Goal: Task Accomplishment & Management: Manage account settings

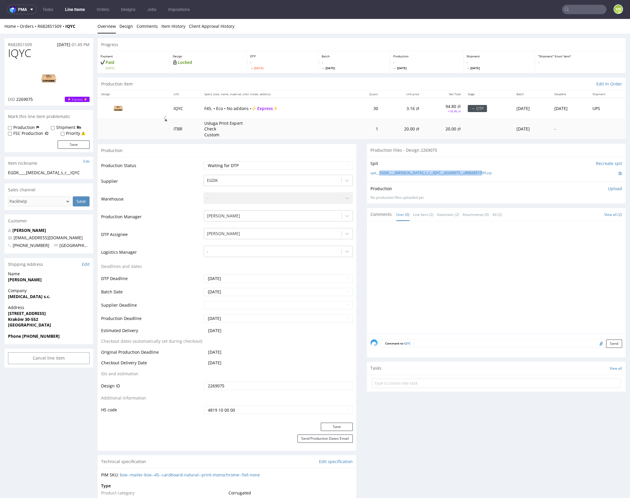
scroll to position [1, 0]
click at [122, 28] on link "Design" at bounding box center [126, 26] width 14 height 14
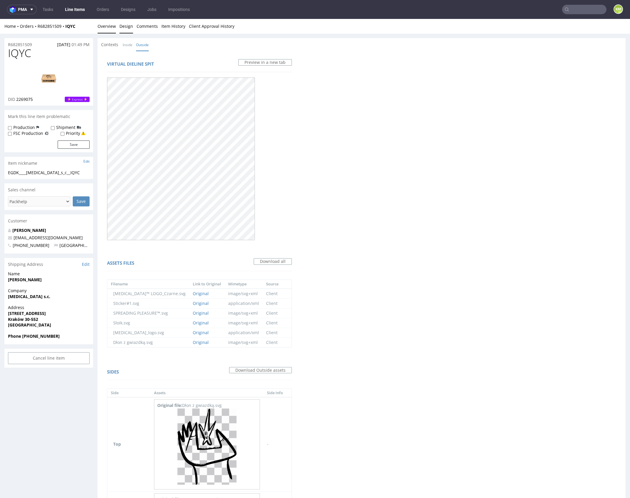
click at [110, 28] on link "Overview" at bounding box center [107, 26] width 18 height 14
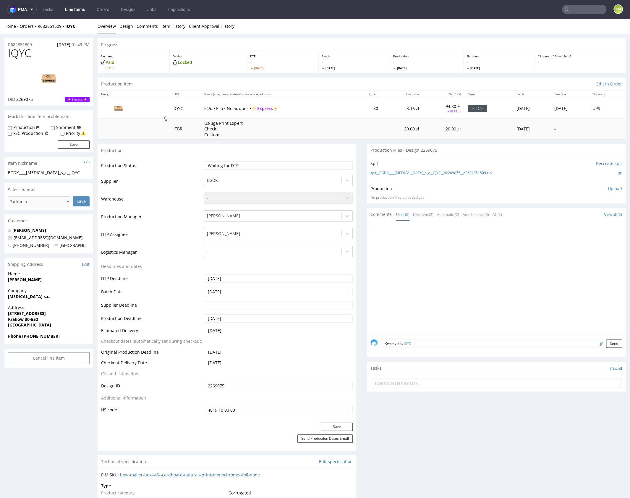
click at [476, 304] on div at bounding box center [498, 279] width 255 height 109
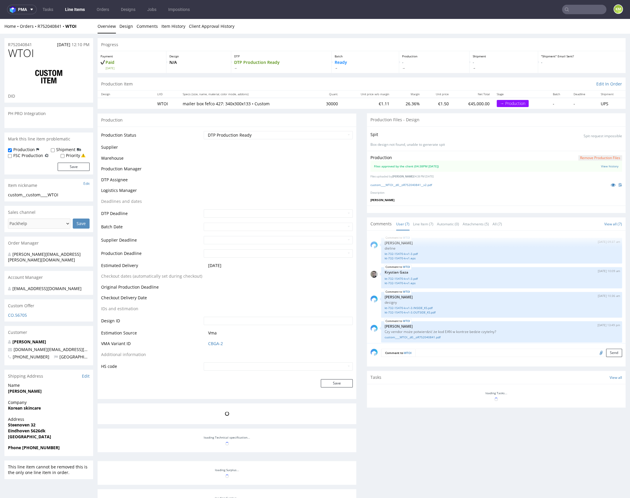
scroll to position [116, 0]
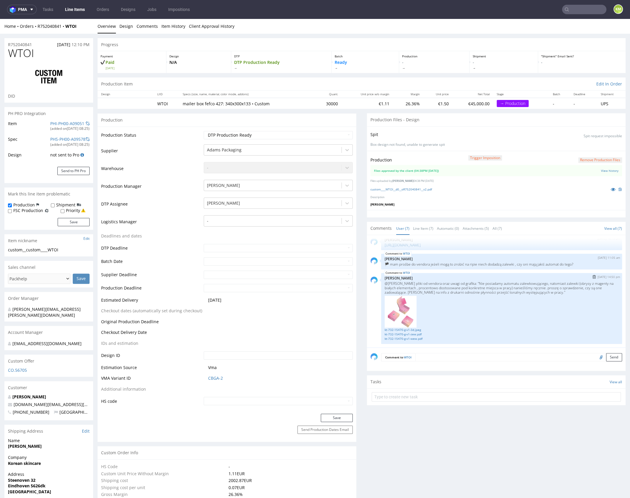
click at [473, 288] on p "@[PERSON_NAME] pliki od vendora oraz uwagi od grafika: "Nie posiadamy automatu …" at bounding box center [502, 287] width 234 height 13
click at [458, 282] on p "@[PERSON_NAME] pliki od vendora oraz uwagi od grafika: "Nie posiadamy automatu …" at bounding box center [502, 287] width 234 height 13
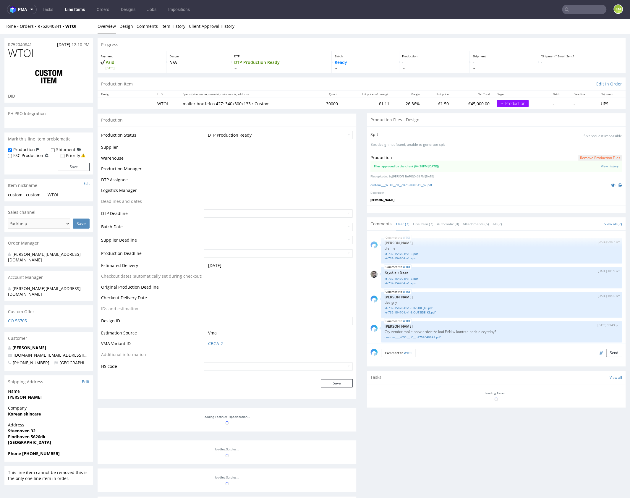
scroll to position [116, 0]
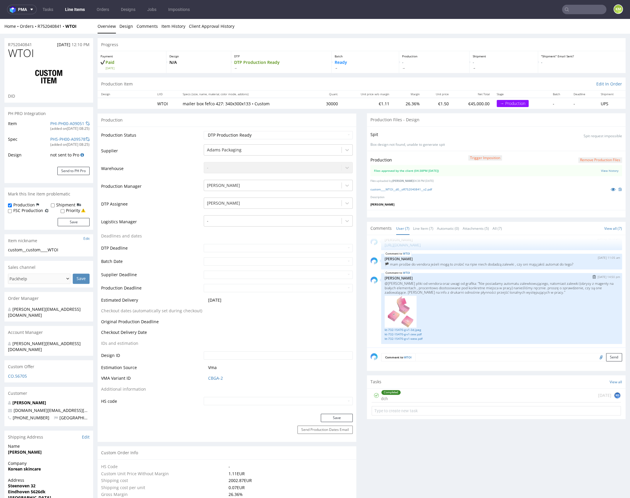
click at [467, 274] on div "WTOI 2nd Oct 25 | 14:50 pm Klaudia Wiśniewska @karol załączam pliki od vendora …" at bounding box center [501, 308] width 241 height 71
click at [476, 273] on div "WTOI 2nd Oct 25 | 14:50 pm Klaudia Wiśniewska @karol załączam pliki od vendora …" at bounding box center [501, 308] width 241 height 71
click at [426, 191] on div "custom____WTOI__d0__oR752040841__v2.pdf" at bounding box center [497, 189] width 252 height 7
click at [427, 189] on link "custom____WTOI__d0__oR752040841__v2.pdf" at bounding box center [402, 189] width 62 height 4
click at [447, 288] on p "@[PERSON_NAME] pliki od vendora oraz uwagi od grafika: "Nie posiadamy automatu …" at bounding box center [502, 287] width 234 height 13
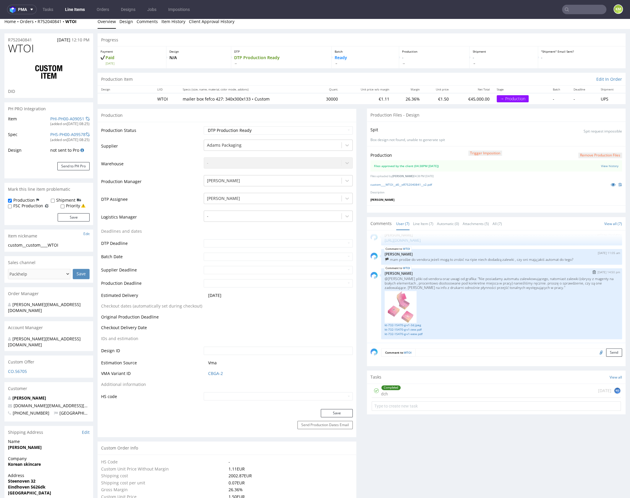
scroll to position [14, 0]
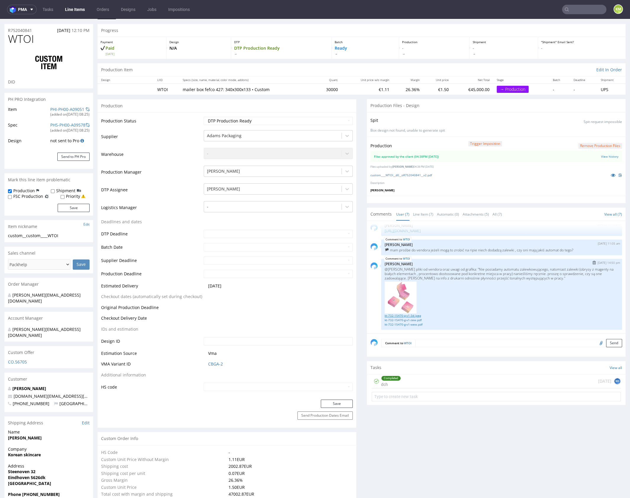
click at [418, 315] on link "kt-732-15470-g-v1-3d.jpeg" at bounding box center [502, 315] width 234 height 4
click at [417, 318] on link "kt-732-15470-g-v1-zew.pdf" at bounding box center [502, 320] width 234 height 4
click at [418, 324] on link "kt-732-15470-g-v1-wew.pdf" at bounding box center [502, 324] width 234 height 4
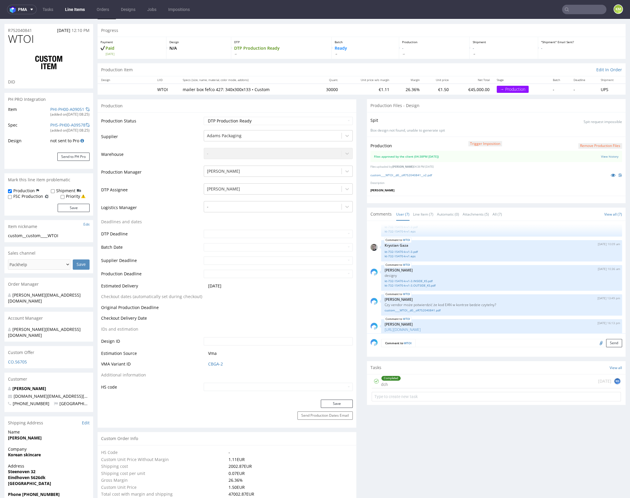
scroll to position [3, 0]
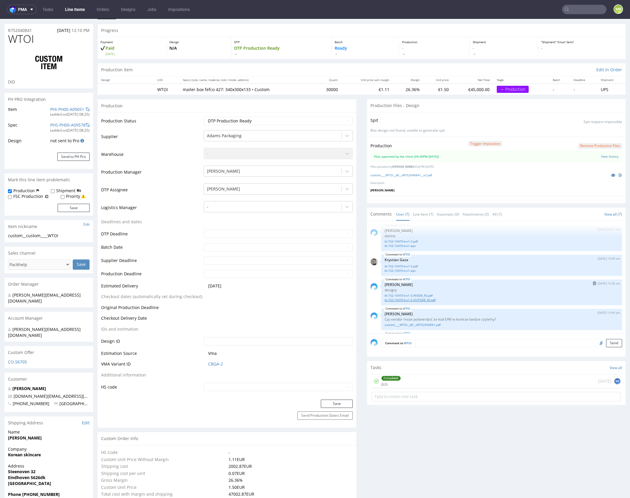
click at [428, 299] on link "kt-732-15470-k-v1-3.OUTSIDE_KS.pdf" at bounding box center [502, 300] width 234 height 4
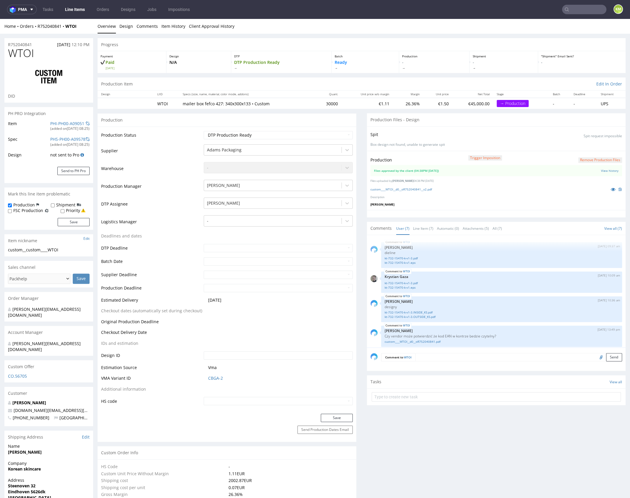
scroll to position [116, 0]
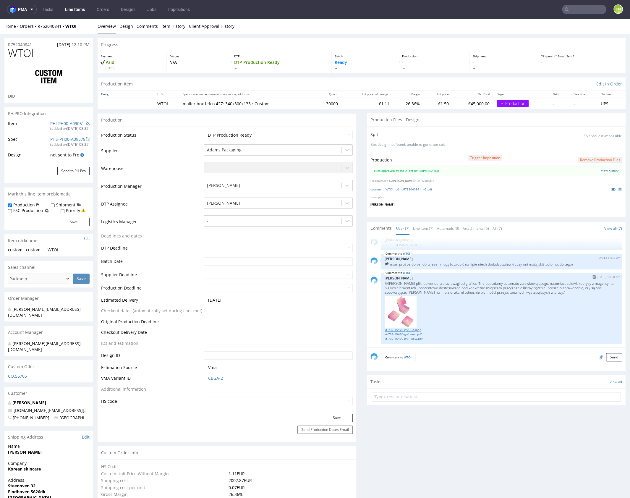
click at [414, 329] on link "kt-732-15470-g-v1-3d.jpeg" at bounding box center [502, 330] width 234 height 4
click at [415, 329] on link "kt-732-15470-g-v1-3d.jpeg" at bounding box center [502, 330] width 234 height 4
click at [472, 278] on p "[PERSON_NAME]" at bounding box center [502, 278] width 234 height 4
click at [444, 285] on p "@[PERSON_NAME] pliki od vendora oraz uwagi od grafika: "Nie posiadamy automatu …" at bounding box center [502, 287] width 234 height 13
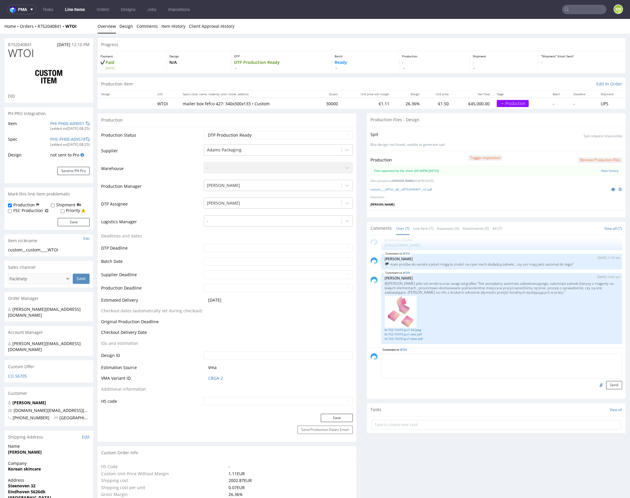
click at [438, 355] on textarea at bounding box center [501, 365] width 241 height 25
click at [477, 367] on textarea at bounding box center [501, 365] width 241 height 25
click at [473, 366] on textarea at bounding box center [501, 365] width 241 height 25
click at [477, 361] on textarea at bounding box center [501, 365] width 241 height 25
click at [468, 359] on textarea at bounding box center [501, 365] width 241 height 25
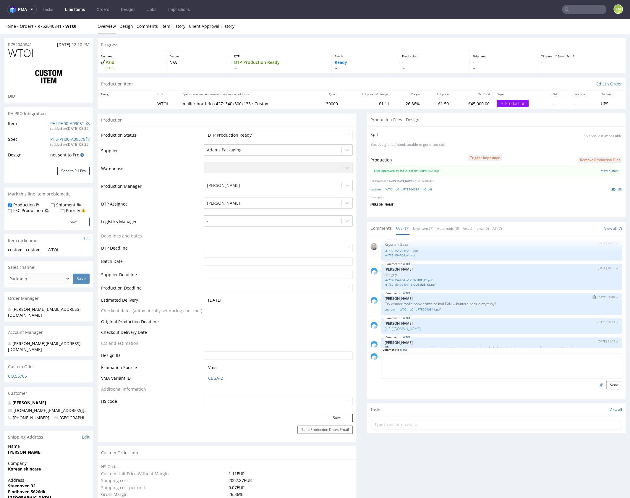
scroll to position [32, 0]
click at [428, 284] on link "kt-732-15470-k-v1-3.OUTSIDE_KS.pdf" at bounding box center [502, 285] width 234 height 4
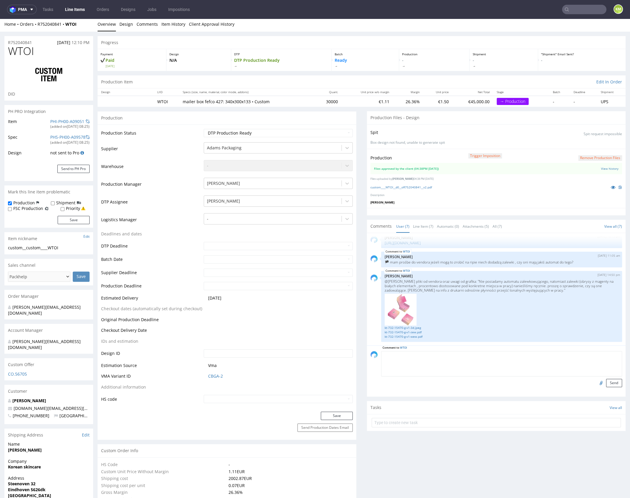
scroll to position [0, 0]
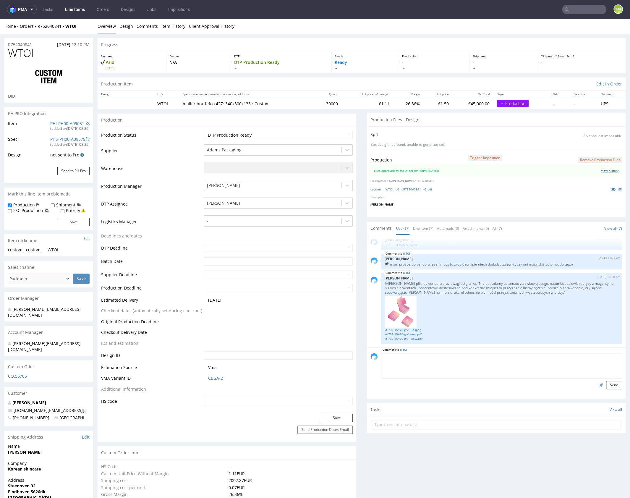
click at [601, 171] on link "View history" at bounding box center [609, 171] width 17 height 4
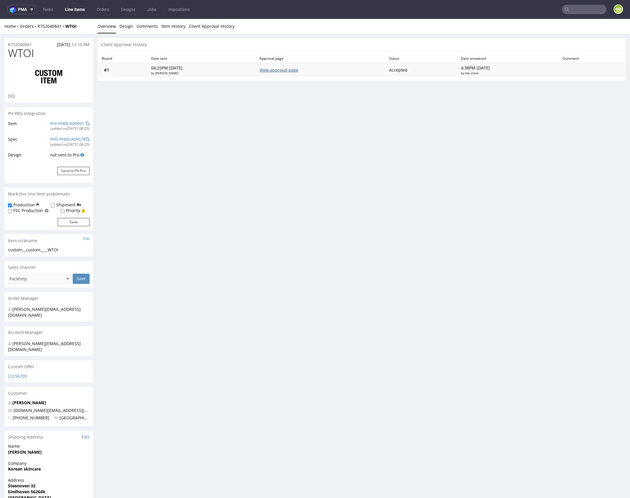
click at [290, 70] on link "View approval page" at bounding box center [279, 70] width 39 height 6
click at [128, 27] on link "Design" at bounding box center [126, 26] width 14 height 14
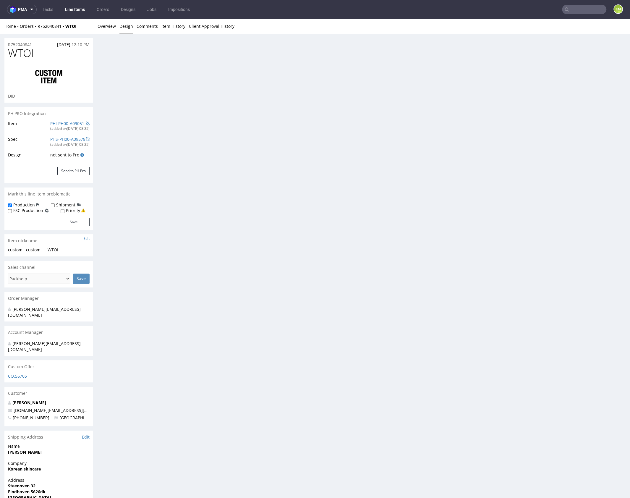
click at [100, 33] on div "Home Orders R752040841 WTOI Overview Design Comments Item History Client Approv…" at bounding box center [315, 26] width 630 height 15
click at [103, 29] on link "Overview" at bounding box center [107, 26] width 18 height 14
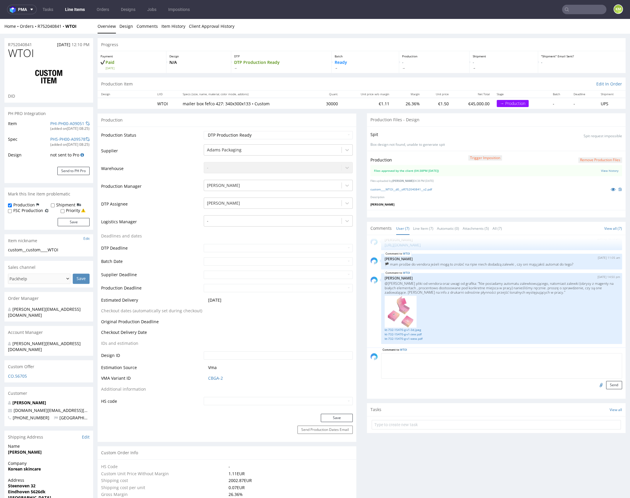
click at [483, 289] on p "@[PERSON_NAME] pliki od vendora oraz uwagi od grafika: "Nie posiadamy automatu …" at bounding box center [502, 287] width 234 height 13
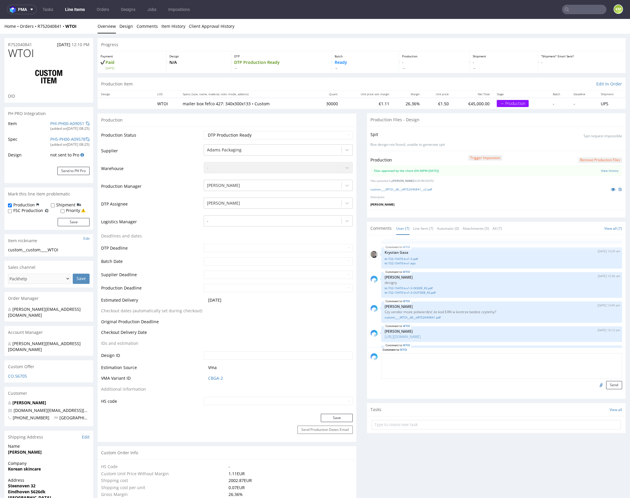
scroll to position [0, 0]
click at [426, 312] on link "kt-732-15470-k-v1-3.INSIDE_KS.pdf" at bounding box center [502, 312] width 234 height 4
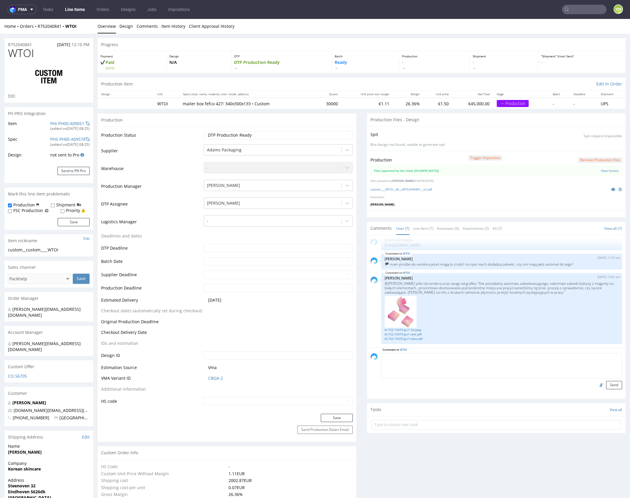
scroll to position [1, 0]
click at [456, 358] on textarea at bounding box center [501, 364] width 241 height 25
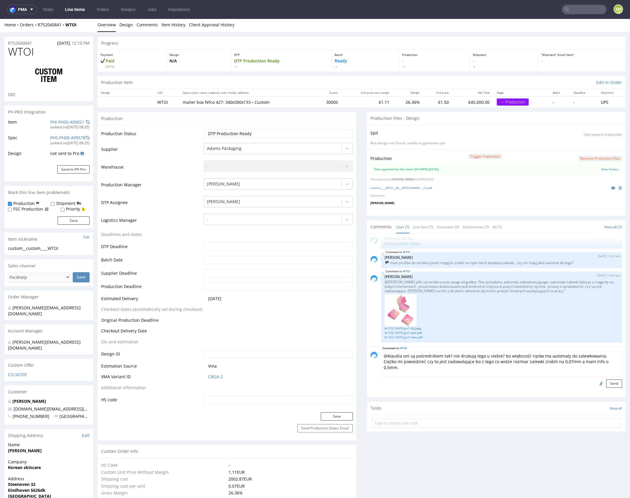
click at [456, 362] on textarea "@klaudia oni są pośrednikiem tak? nie drukują tego u siebie? bo większość ripów…" at bounding box center [501, 364] width 241 height 25
click at [544, 368] on textarea "@klaudia oni są pośrednikiem tak? nie drukują tego u siebie? bo większość ripów…" at bounding box center [501, 364] width 241 height 25
click at [491, 375] on textarea "@klaudia oni są pośrednikiem tak? nie drukują tego u siebie? bo większość ripów…" at bounding box center [501, 364] width 241 height 25
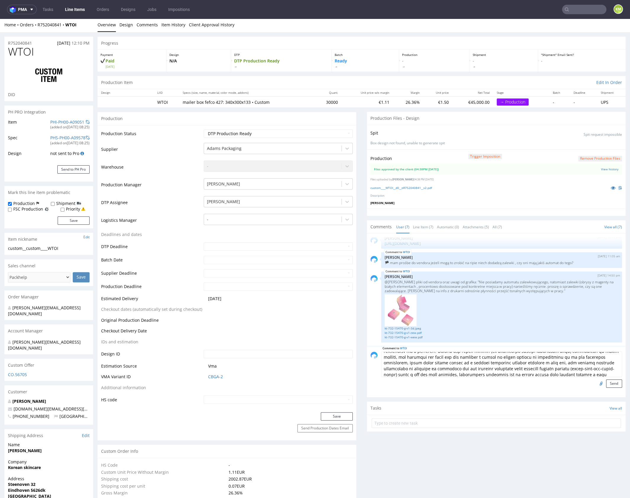
click at [491, 373] on textarea at bounding box center [501, 364] width 241 height 25
click at [559, 371] on textarea at bounding box center [501, 364] width 241 height 25
click at [523, 373] on textarea at bounding box center [501, 364] width 241 height 25
click at [592, 372] on textarea at bounding box center [501, 364] width 241 height 25
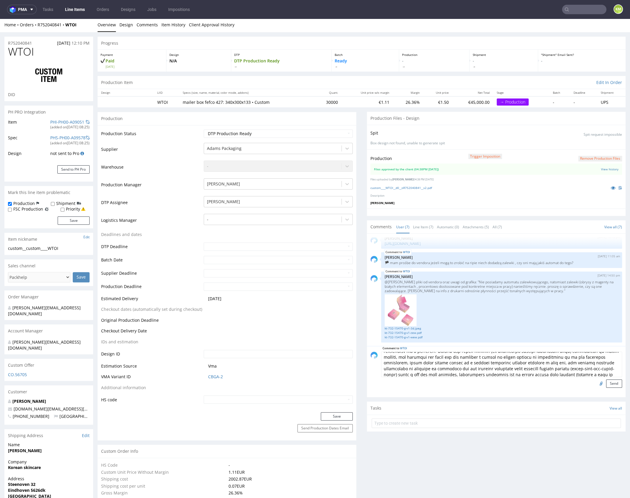
click at [586, 373] on textarea at bounding box center [501, 364] width 241 height 25
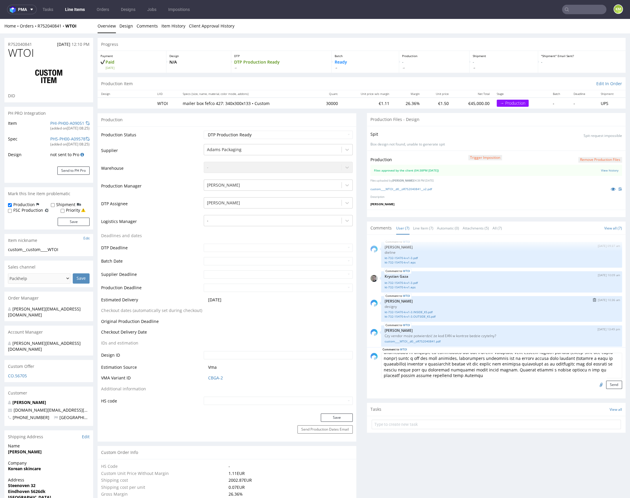
scroll to position [0, 0]
click at [434, 316] on link "kt-732-15470-k-v1-3.OUTSIDE_KS.pdf" at bounding box center [502, 317] width 234 height 4
click at [416, 374] on textarea at bounding box center [501, 365] width 241 height 25
type textarea "@loremip dol si ametconsecte adi? eli seddoei temp i utlabo? et doloremag aliqu…"
click at [559, 368] on textarea at bounding box center [501, 365] width 241 height 25
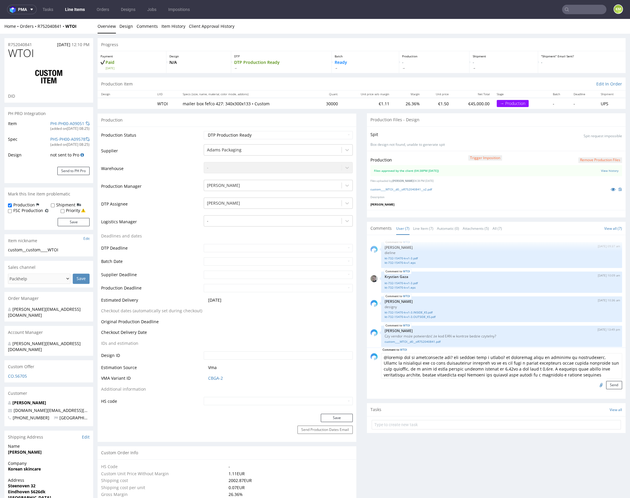
click at [596, 383] on input "file" at bounding box center [600, 385] width 8 height 8
type input "C:\fakepath\info gradient.png"
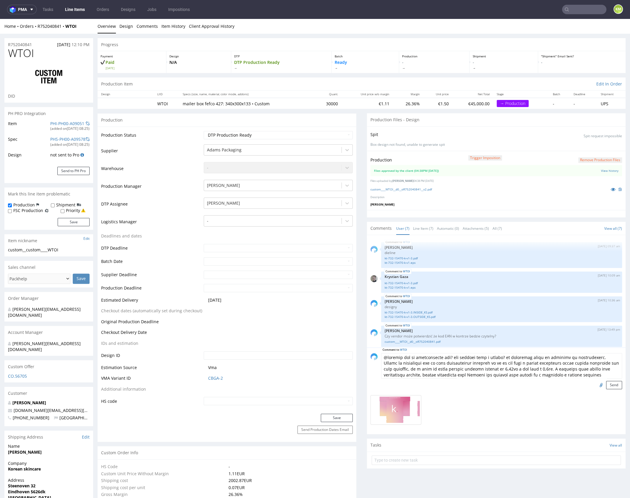
click at [554, 368] on textarea at bounding box center [501, 365] width 241 height 25
click at [548, 363] on textarea at bounding box center [501, 365] width 241 height 25
click at [533, 364] on textarea at bounding box center [501, 365] width 241 height 25
click at [597, 363] on textarea at bounding box center [501, 365] width 241 height 25
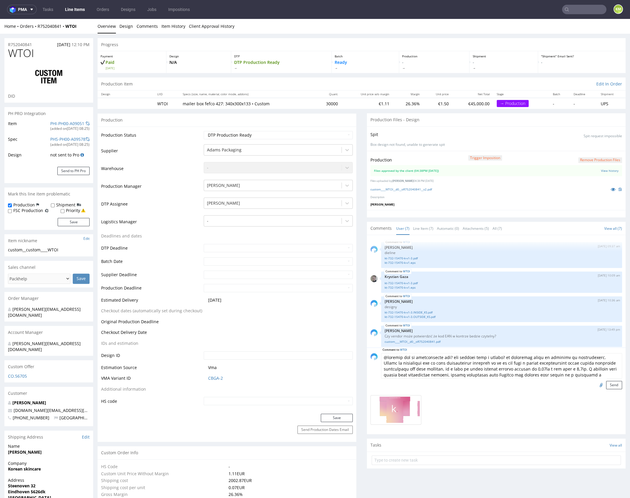
click at [481, 372] on textarea at bounding box center [501, 365] width 241 height 25
click at [494, 366] on textarea at bounding box center [501, 365] width 241 height 25
click at [506, 361] on textarea at bounding box center [501, 365] width 241 height 25
click at [557, 363] on textarea at bounding box center [501, 365] width 241 height 25
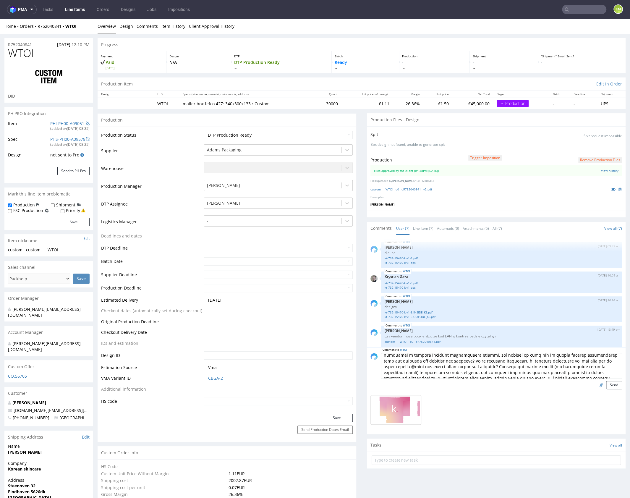
scroll to position [20, 0]
click at [462, 365] on textarea at bounding box center [501, 365] width 241 height 25
click at [478, 365] on textarea at bounding box center [501, 365] width 241 height 25
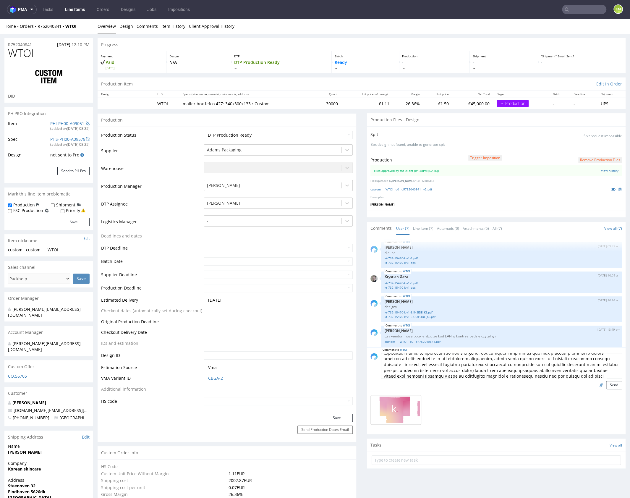
click at [578, 357] on textarea at bounding box center [501, 365] width 241 height 25
click at [502, 364] on textarea at bounding box center [501, 365] width 241 height 25
click at [473, 368] on textarea at bounding box center [501, 365] width 241 height 25
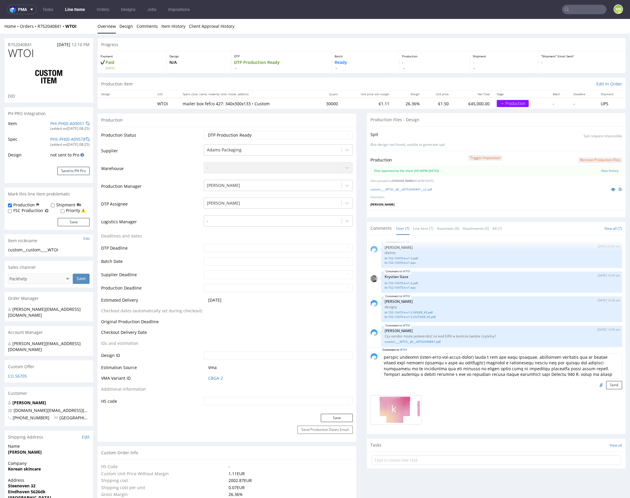
click at [485, 368] on textarea at bounding box center [501, 365] width 241 height 25
click at [507, 368] on textarea at bounding box center [501, 365] width 241 height 25
click at [544, 366] on textarea at bounding box center [501, 365] width 241 height 25
click at [604, 371] on textarea at bounding box center [501, 365] width 241 height 25
type textarea "@loremip dol si ametconsecte adi? eli seddoei temp i utlabo? et doloremag aliqu…"
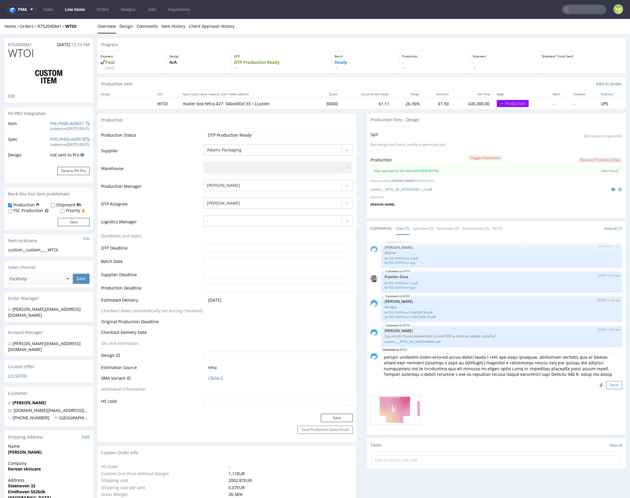
click at [606, 384] on button "Send" at bounding box center [614, 385] width 16 height 8
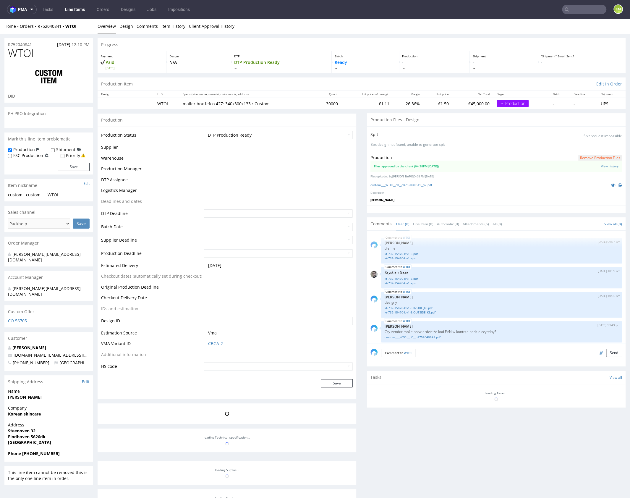
scroll to position [194, 0]
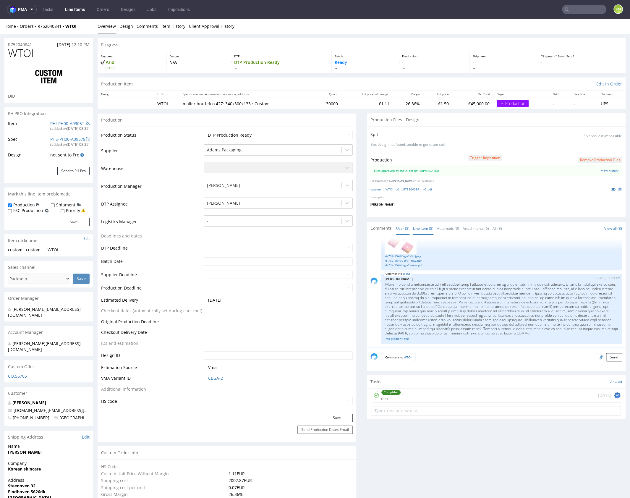
click at [424, 229] on link "Line Item (8)" at bounding box center [423, 228] width 20 height 13
click at [301, 136] on select "Waiting for Artwork Waiting for Diecut Waiting for Mockup Waiting for DTP Waiti…" at bounding box center [278, 135] width 149 height 8
select select "dtp_issue"
click at [204, 131] on select "Waiting for Artwork Waiting for Diecut Waiting for Mockup Waiting for DTP Waiti…" at bounding box center [278, 135] width 149 height 8
click at [333, 418] on button "Save" at bounding box center [337, 418] width 32 height 8
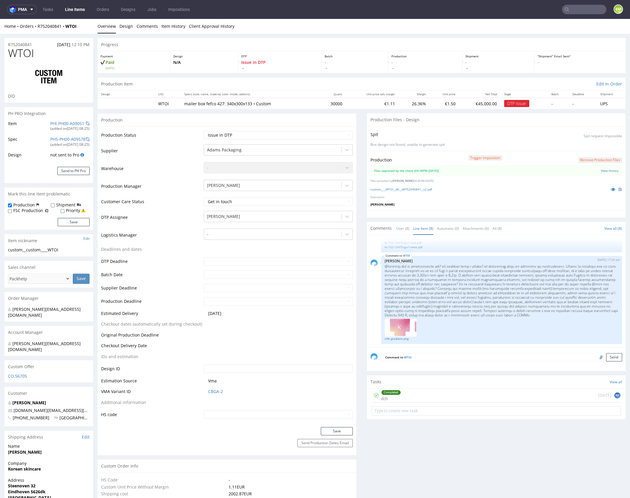
scroll to position [212, 0]
click at [404, 338] on link "info gradient.png" at bounding box center [502, 339] width 234 height 4
